Goal: Task Accomplishment & Management: Manage account settings

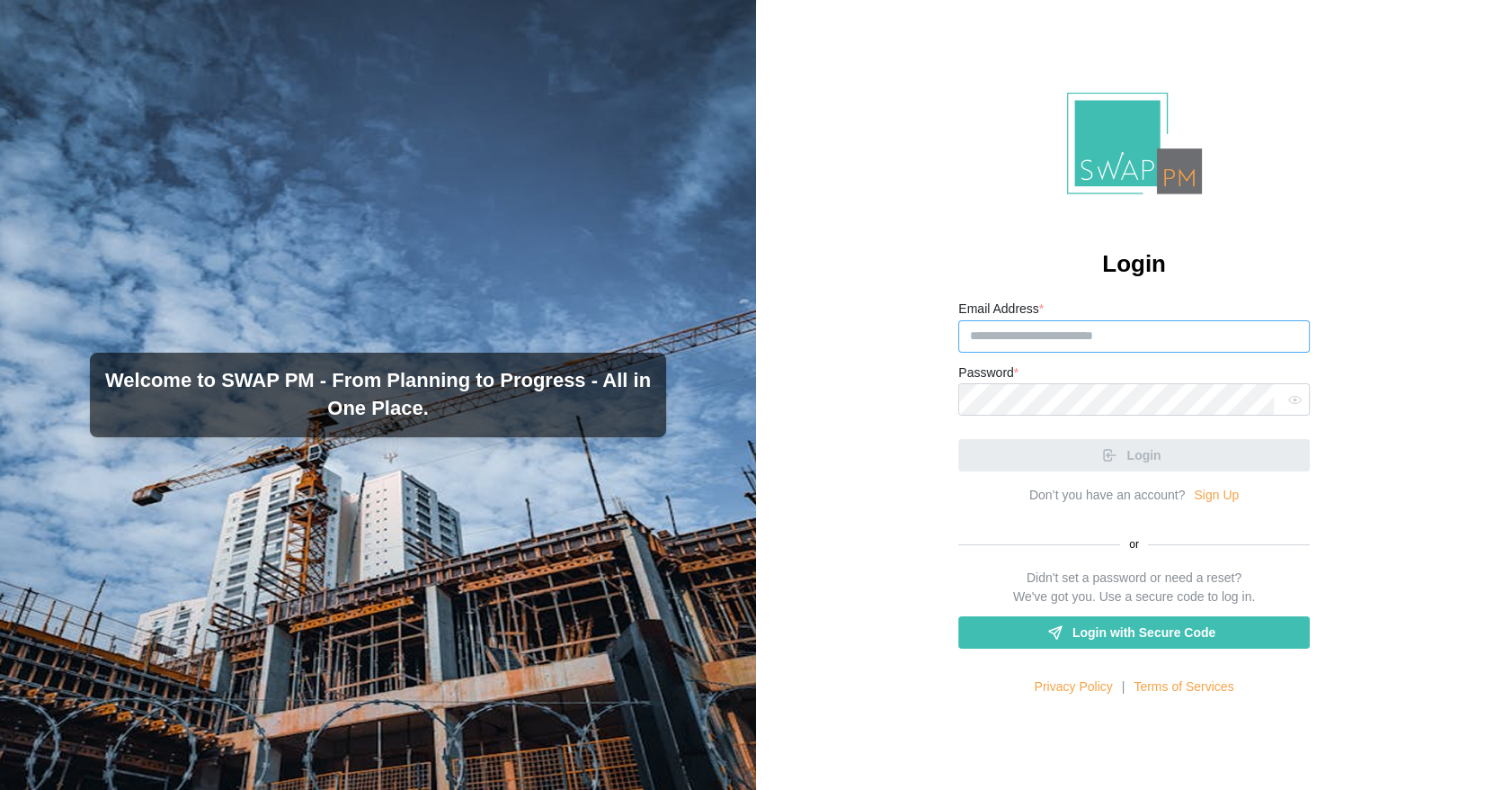
type input "**********"
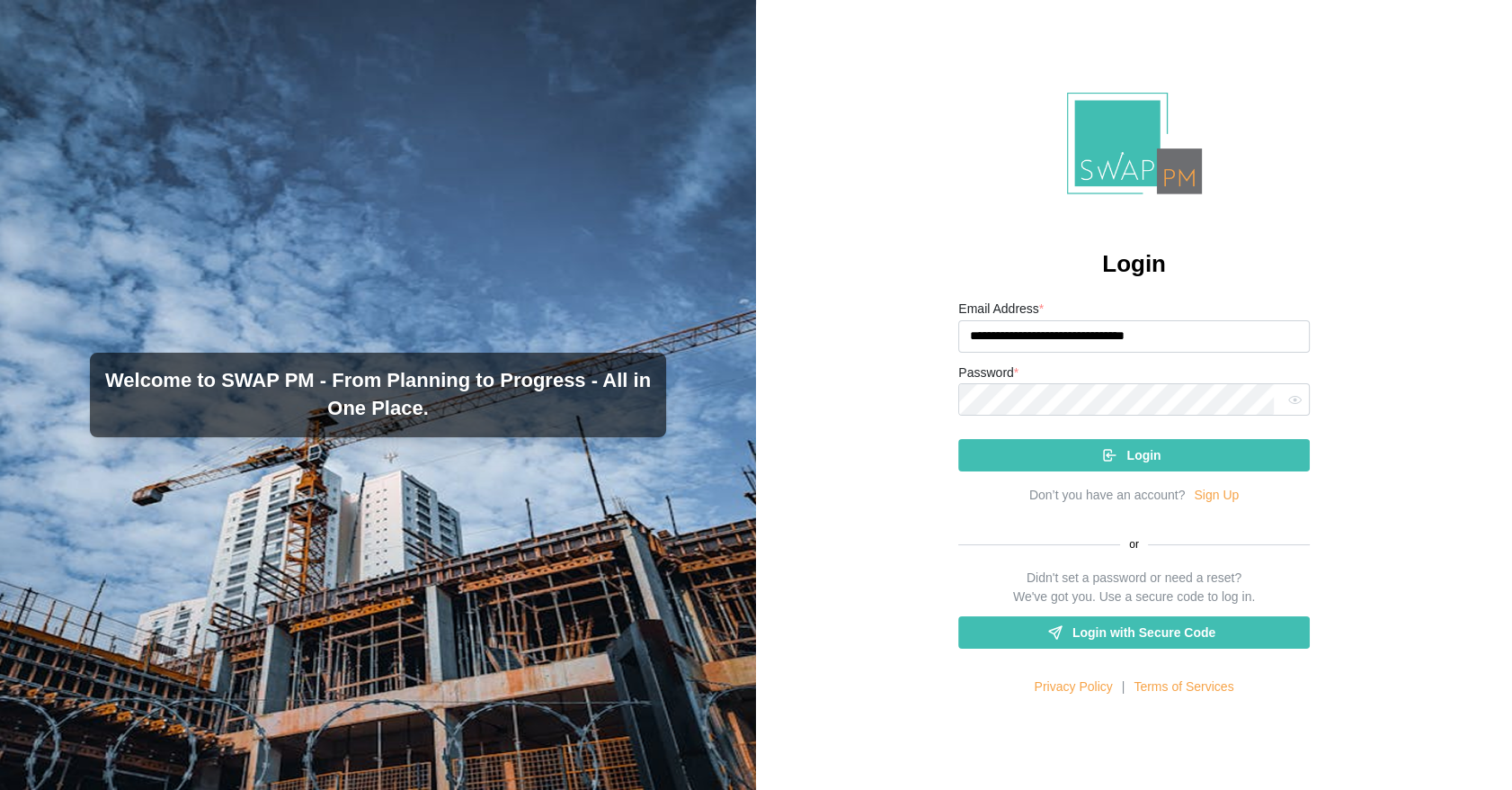
click at [1149, 452] on div "Login" at bounding box center [1134, 448] width 352 height 47
click at [1149, 452] on span "Login" at bounding box center [1143, 456] width 34 height 31
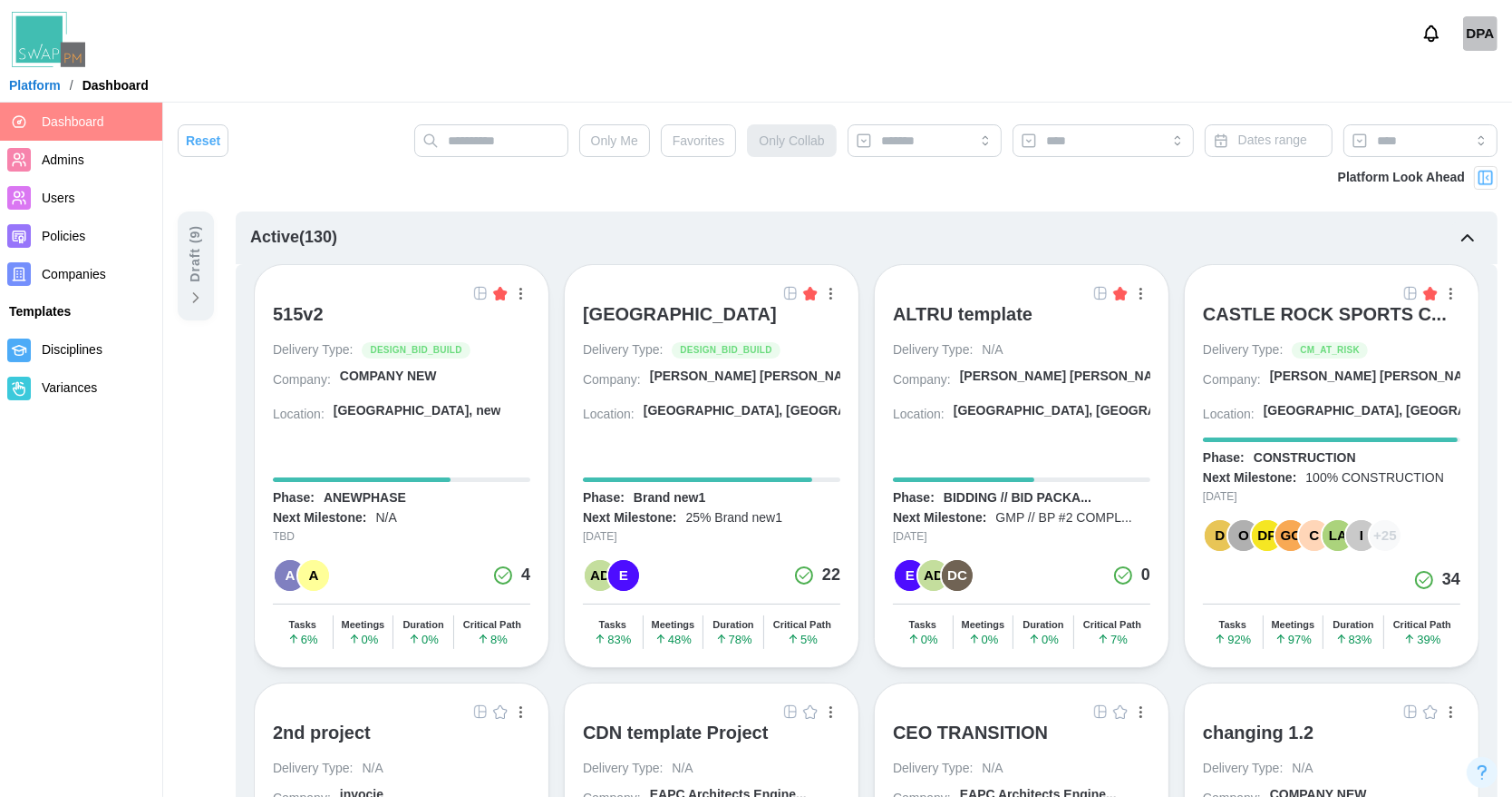
click at [68, 200] on span "Users" at bounding box center [59, 198] width 33 height 15
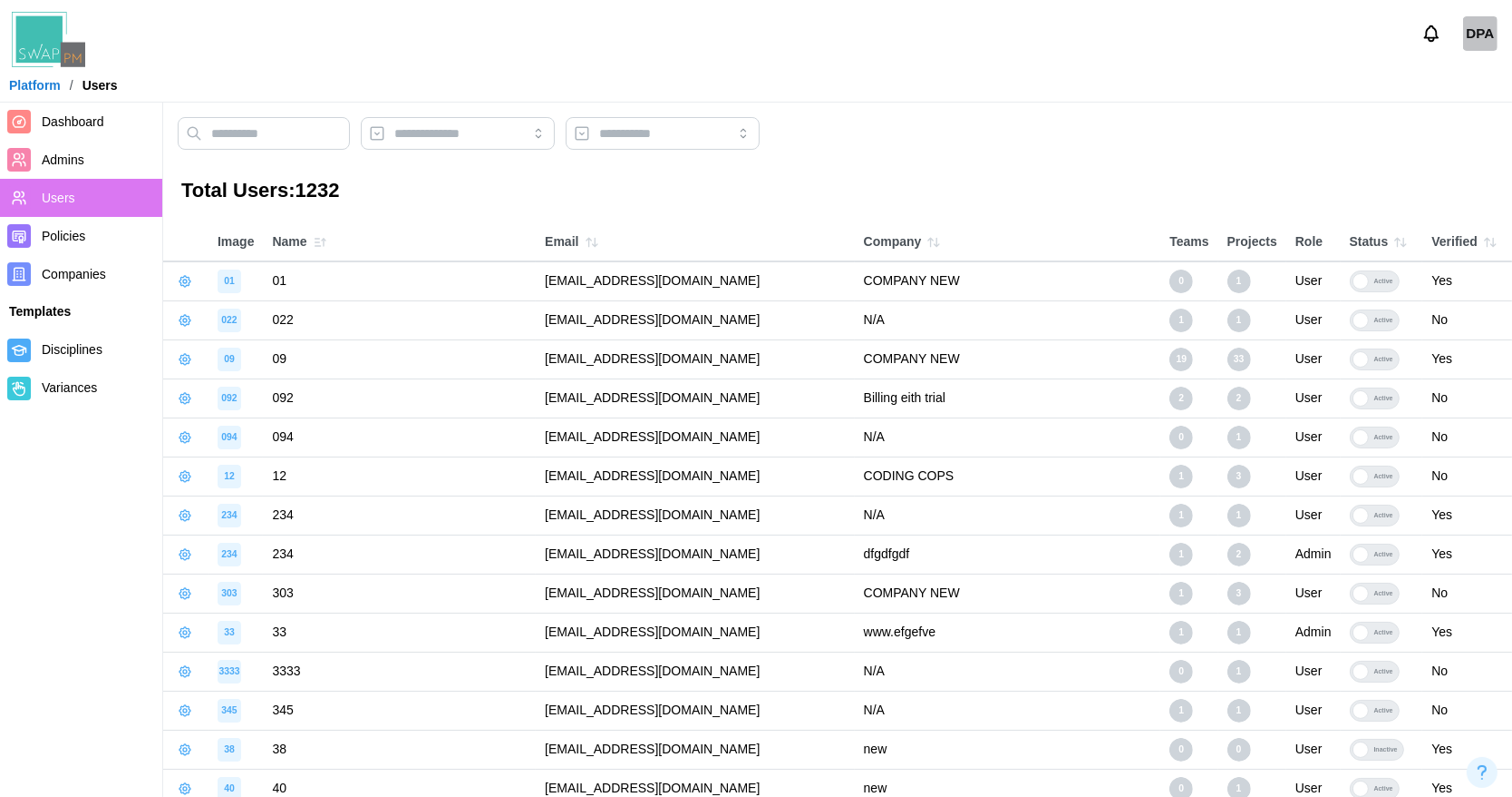
click at [316, 246] on icon "button" at bounding box center [320, 242] width 15 height 15
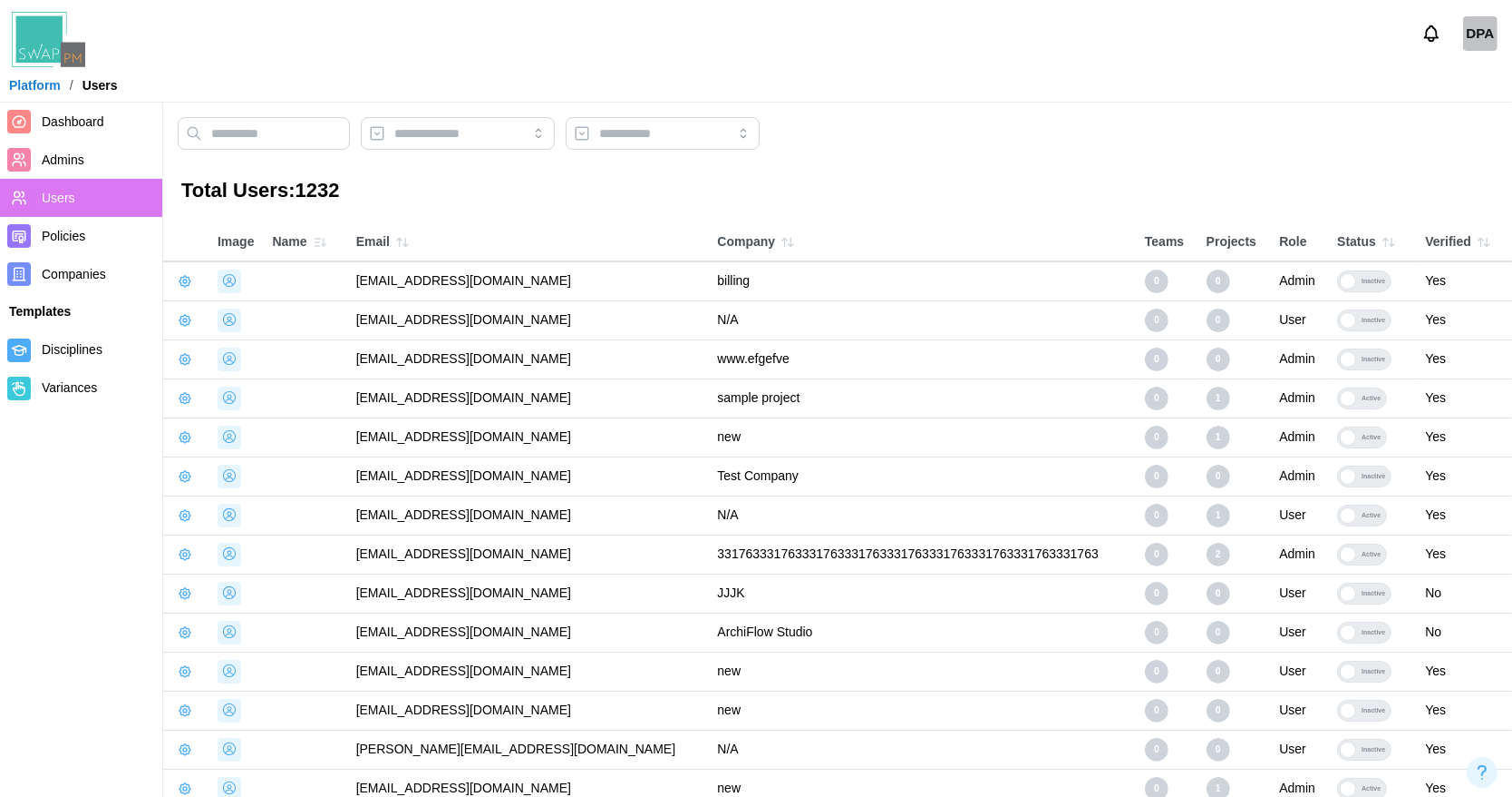
click at [316, 246] on icon "button" at bounding box center [320, 242] width 15 height 15
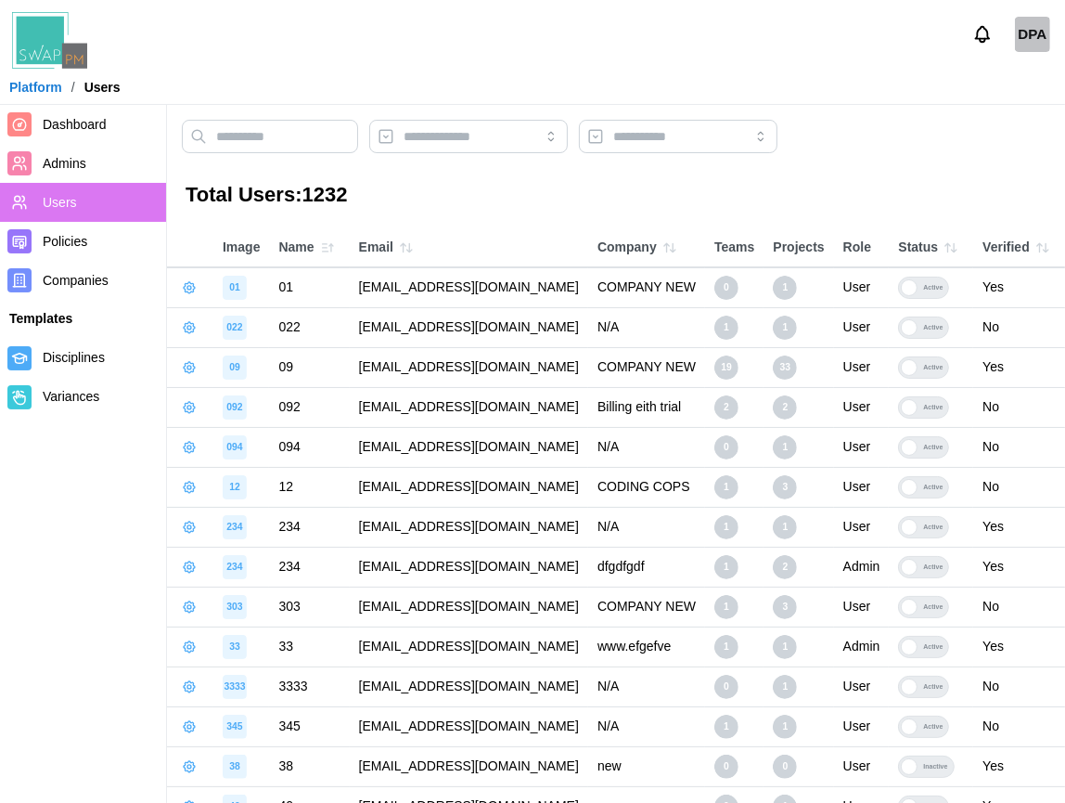
click at [404, 251] on icon "button" at bounding box center [406, 247] width 15 height 15
click at [401, 253] on icon "button" at bounding box center [406, 247] width 15 height 15
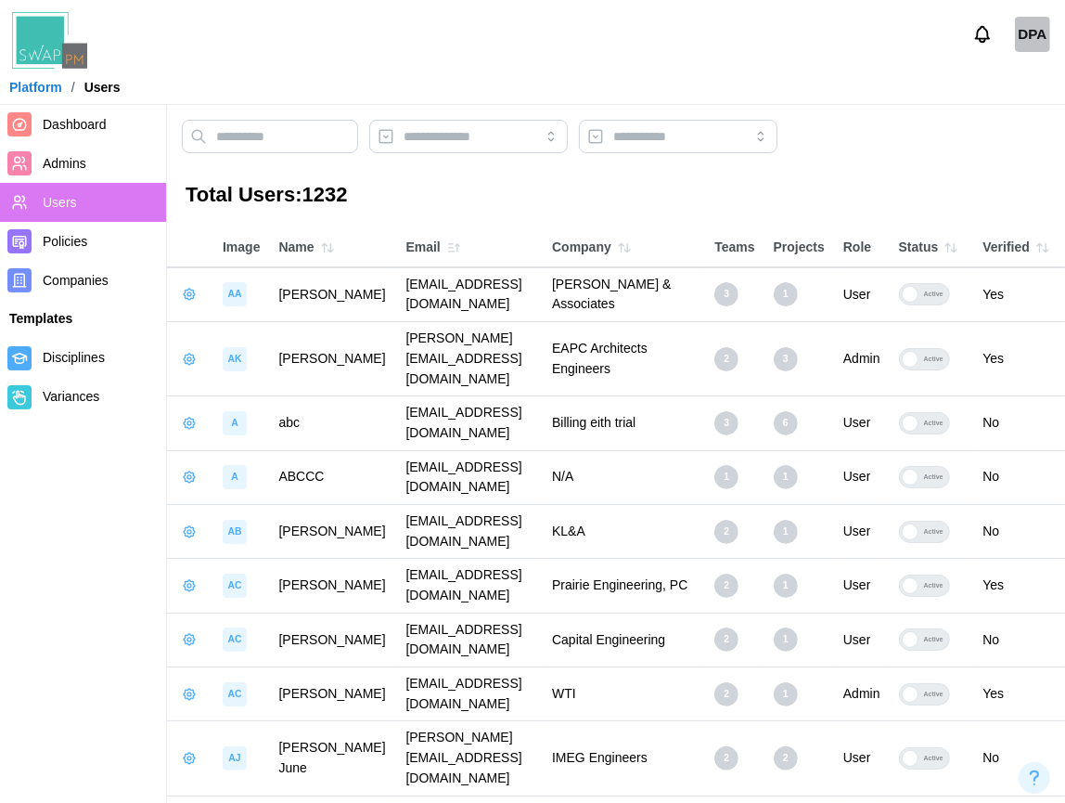
click at [446, 252] on icon "button" at bounding box center [453, 247] width 15 height 15
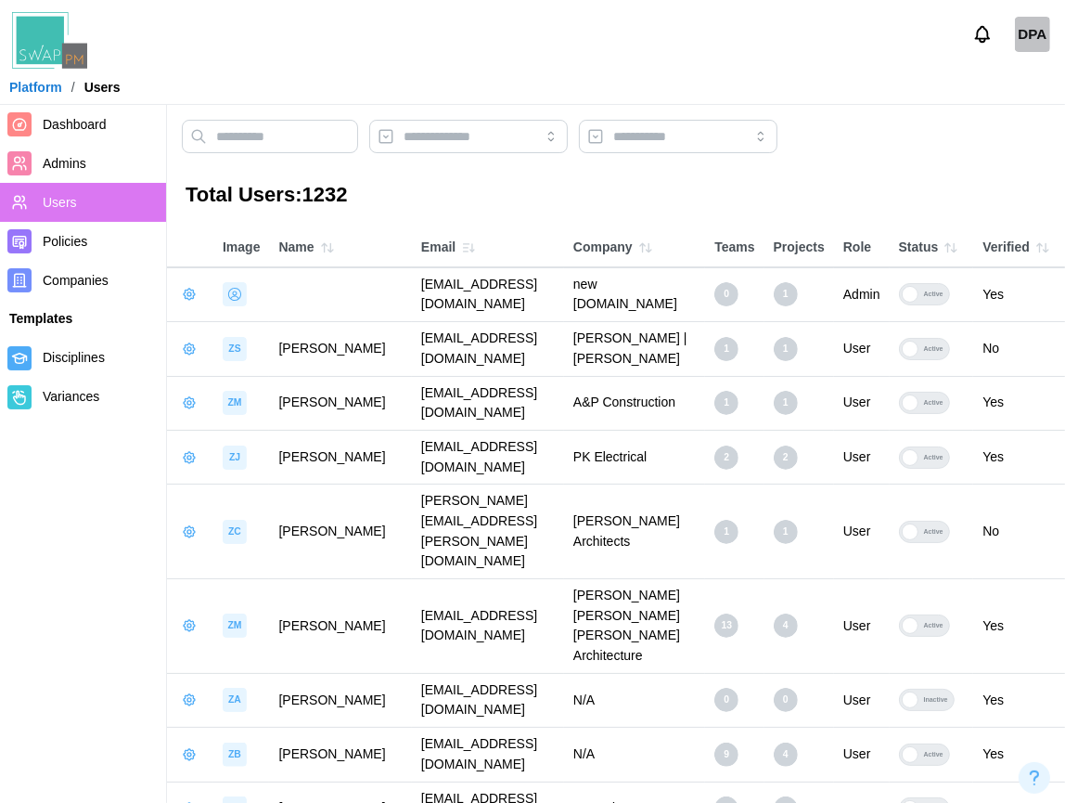
click at [461, 252] on icon "button" at bounding box center [468, 247] width 15 height 15
